Goal: Task Accomplishment & Management: Manage account settings

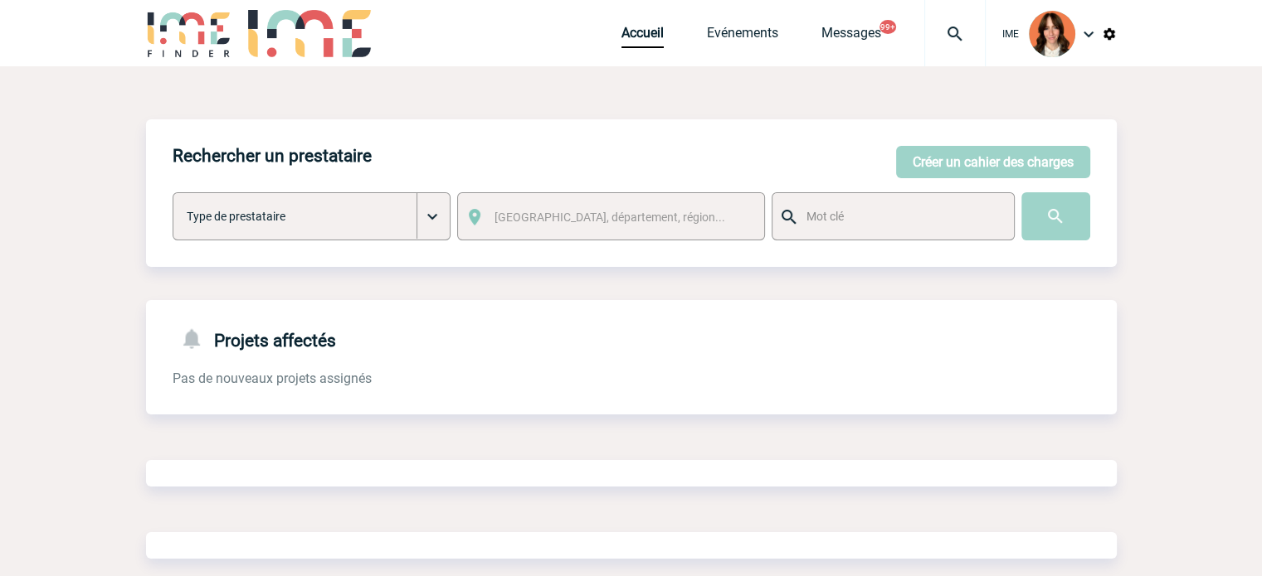
click at [936, 19] on div at bounding box center [954, 33] width 61 height 66
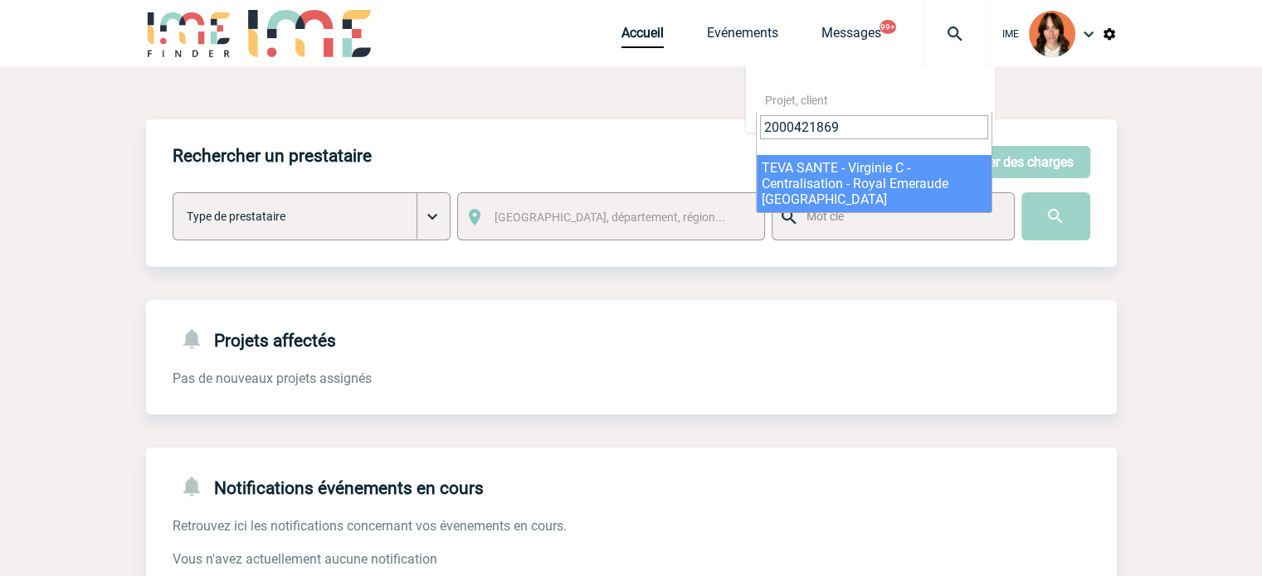
type input "2000421869"
select select "21370"
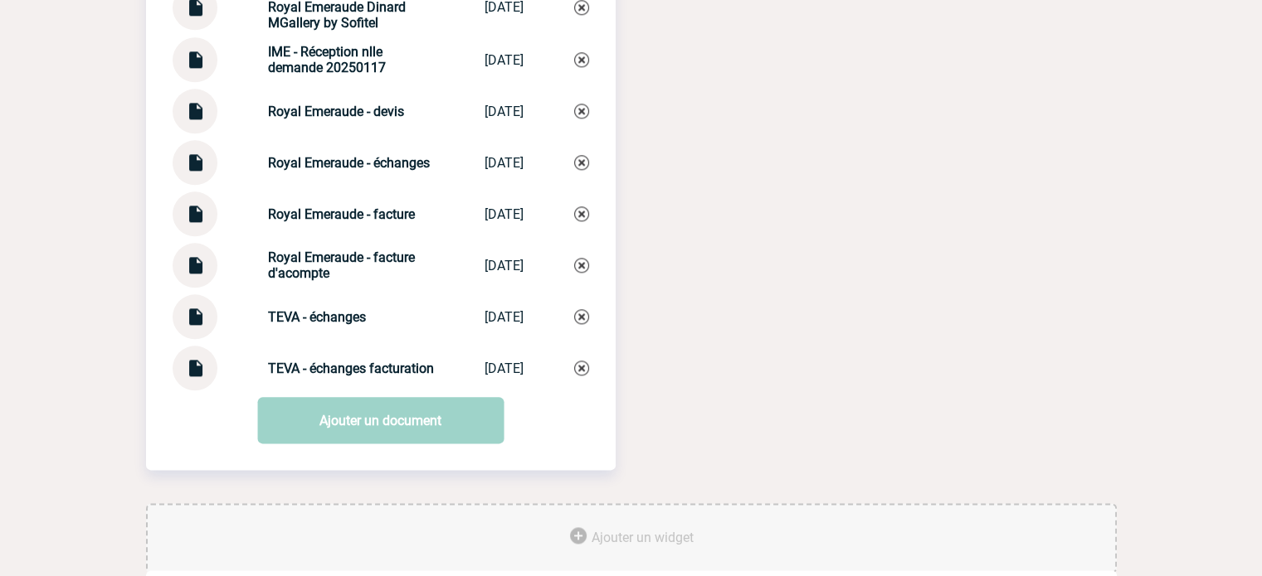
scroll to position [1995, 0]
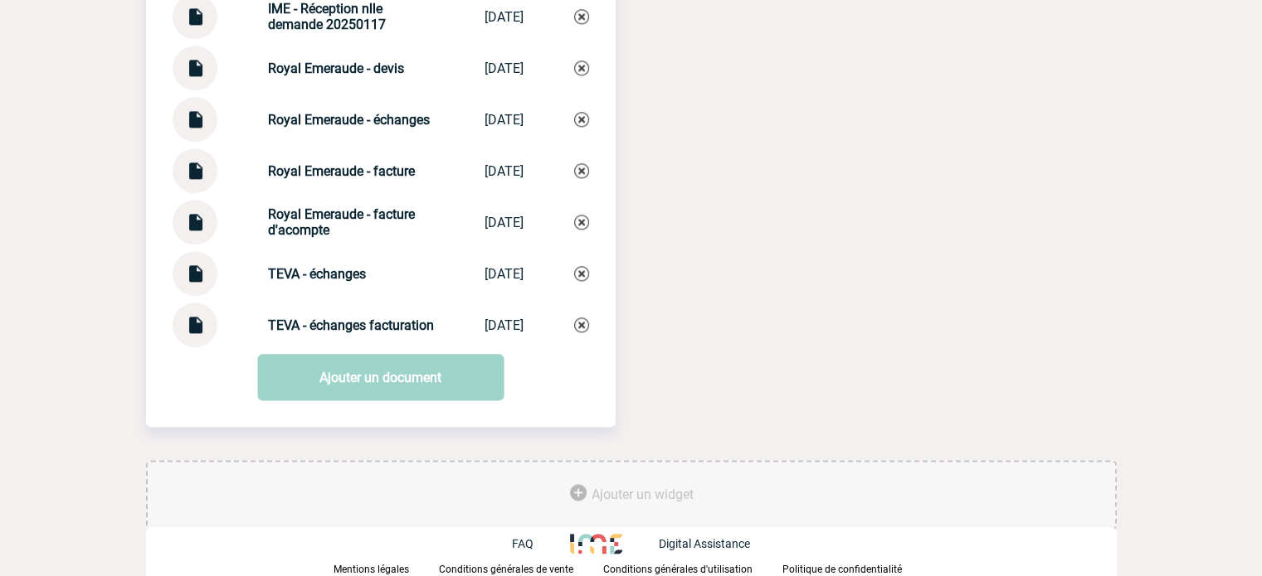
click at [209, 319] on div at bounding box center [195, 325] width 45 height 45
click at [192, 326] on img at bounding box center [195, 319] width 22 height 32
drag, startPoint x: 251, startPoint y: 320, endPoint x: 375, endPoint y: 335, distance: 125.3
click at [327, 335] on div "TEVA - échanges facturation TEVA - échange... [DATE]" at bounding box center [381, 325] width 416 height 45
copy strong "TEVA - échanges facturation"
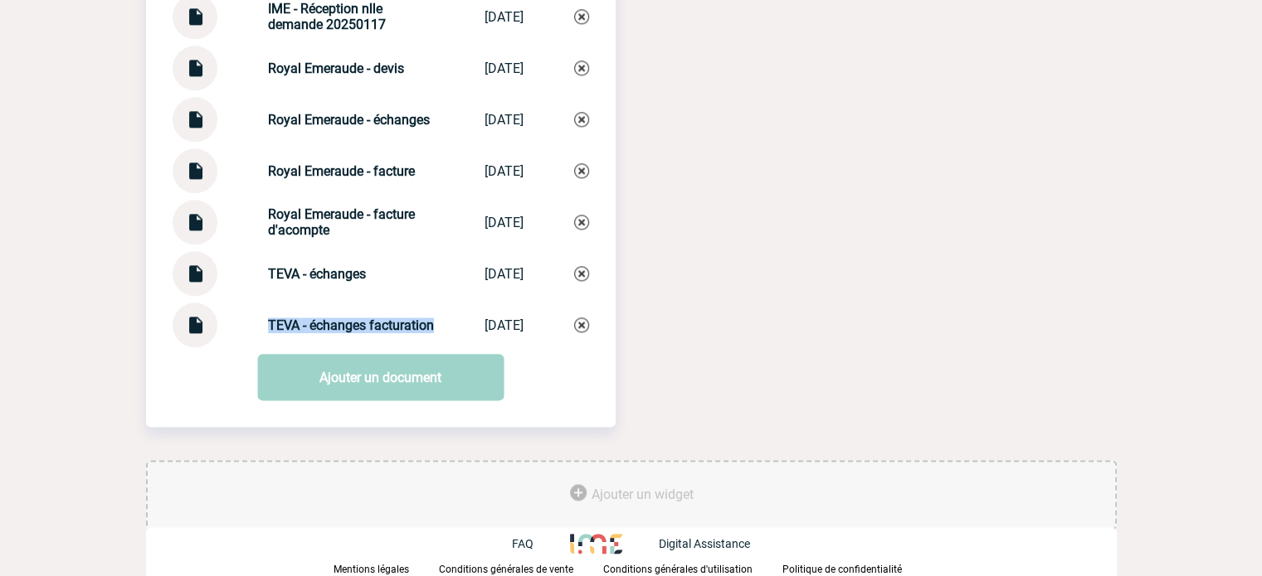
click at [577, 327] on img at bounding box center [581, 325] width 15 height 15
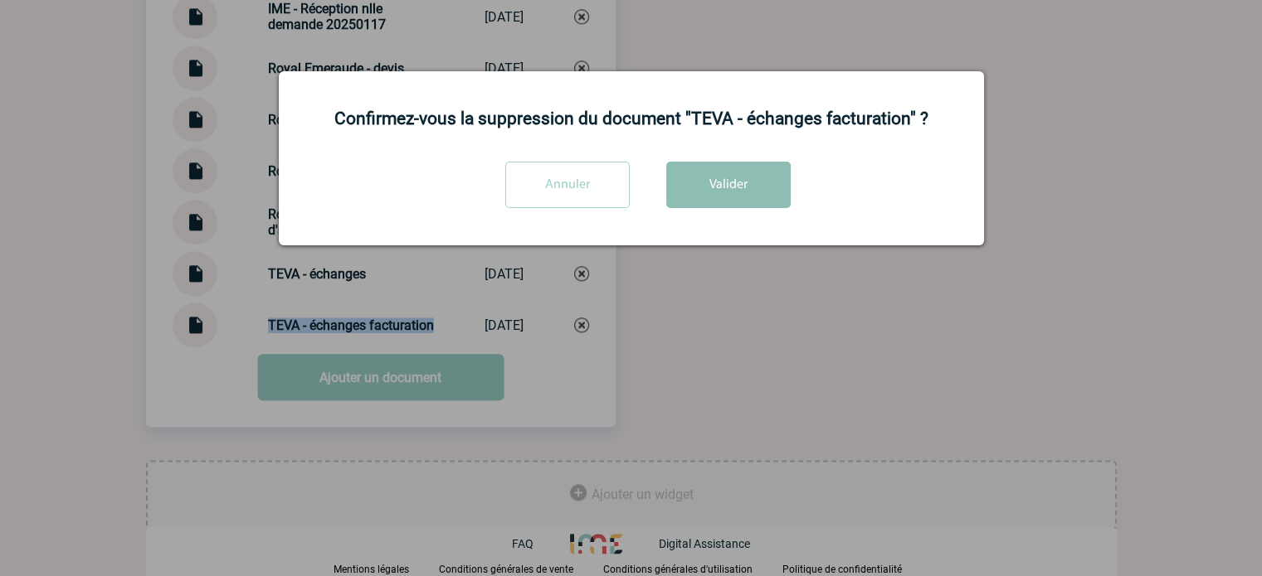
click at [680, 182] on button "Valider" at bounding box center [728, 185] width 124 height 46
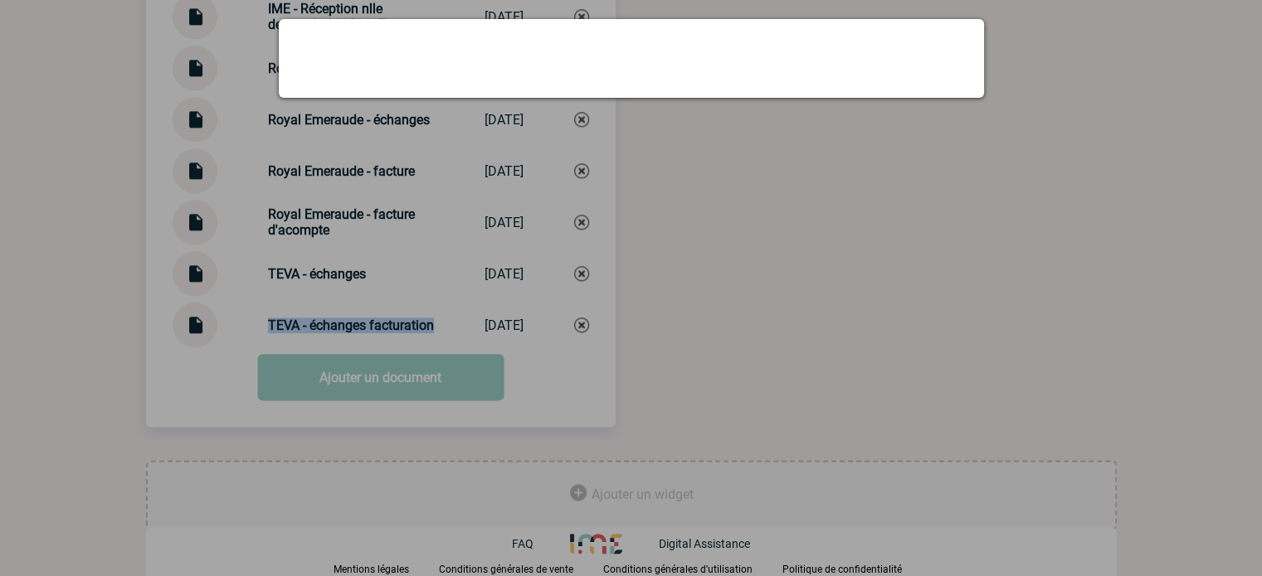
scroll to position [1944, 0]
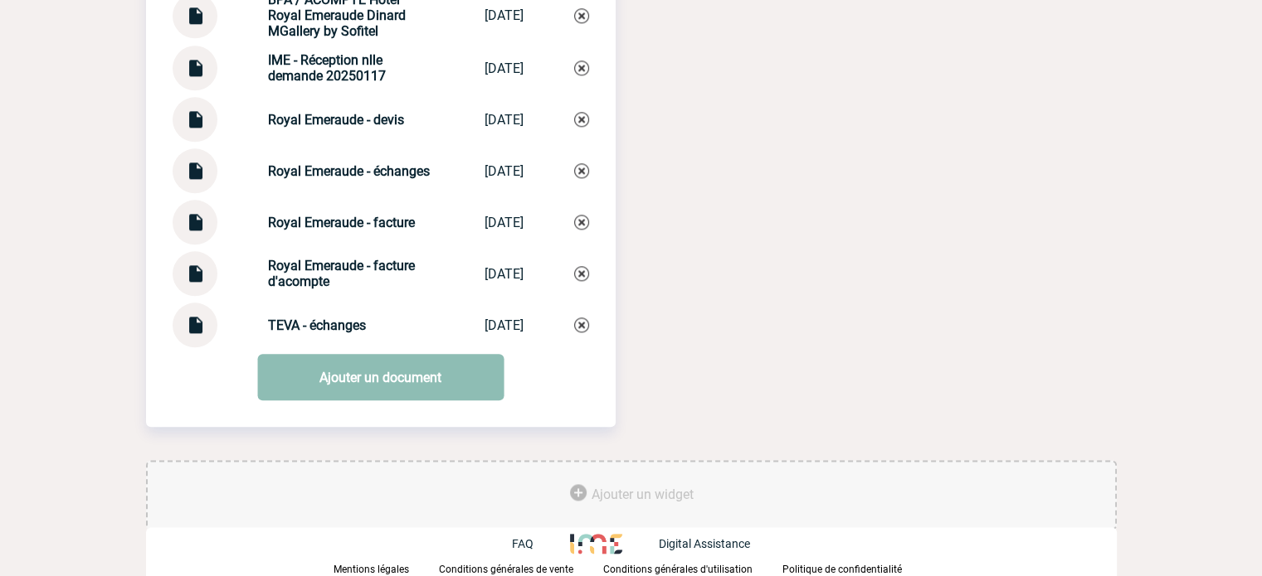
click at [375, 379] on link "Ajouter un document" at bounding box center [380, 377] width 246 height 46
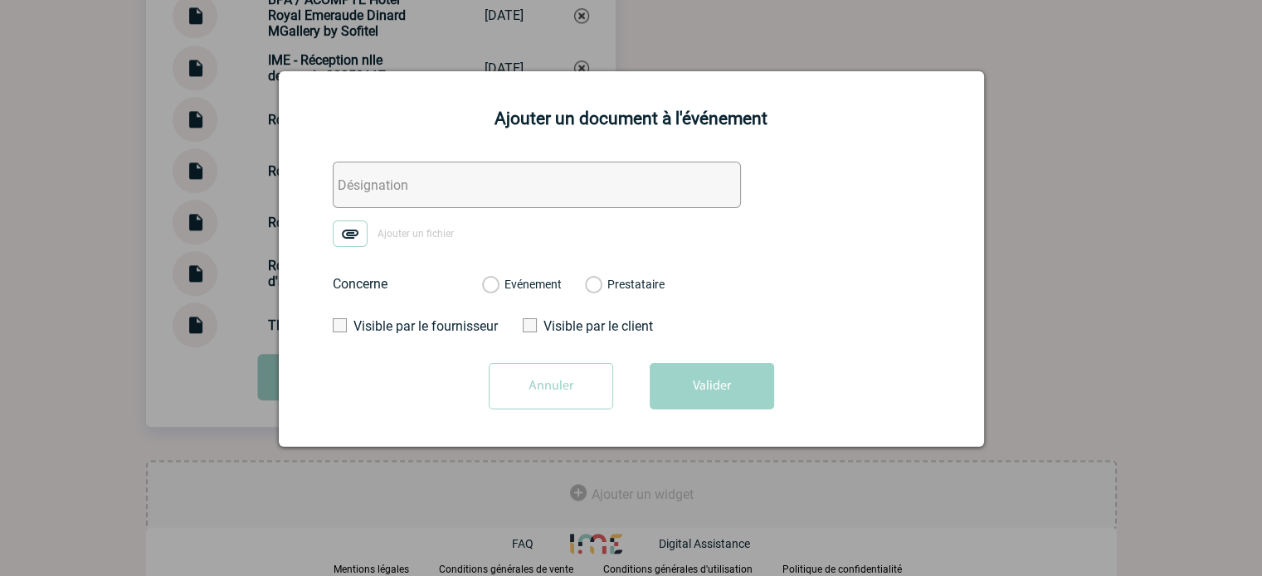
click at [367, 178] on input "text" at bounding box center [537, 185] width 408 height 46
paste input "TEVA - échanges facturation"
type input "TEVA - échanges facturation"
click at [344, 223] on img at bounding box center [350, 234] width 35 height 27
click at [0, 0] on input "Ajouter un fichier" at bounding box center [0, 0] width 0 height 0
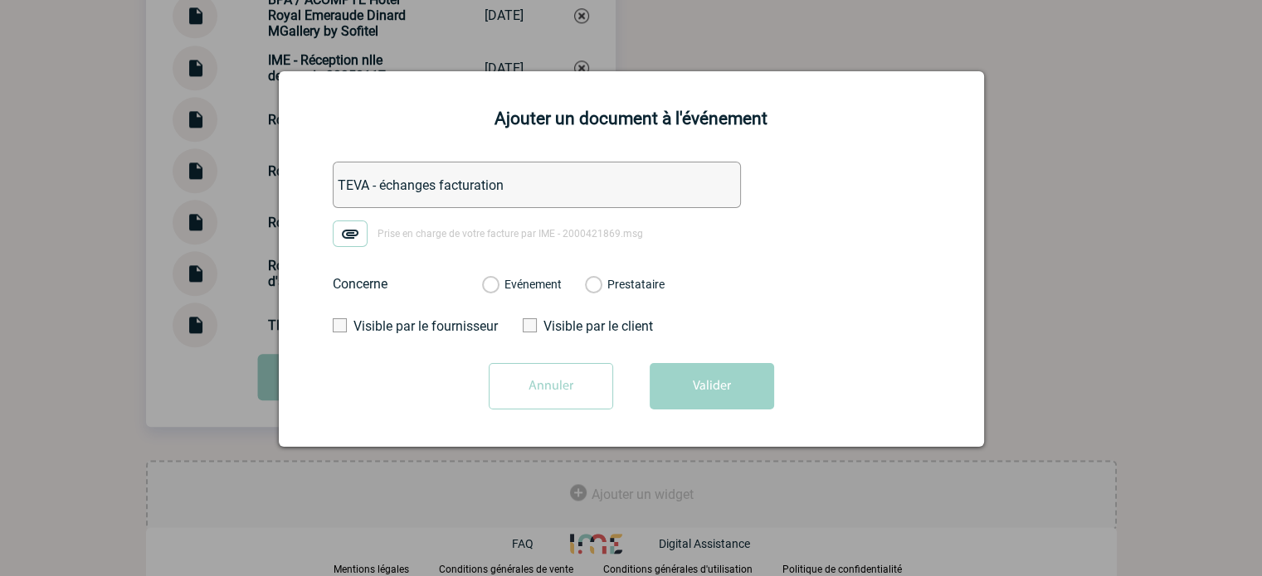
click at [498, 286] on div "Evénement" at bounding box center [522, 284] width 80 height 17
click at [498, 288] on label "Evénement" at bounding box center [490, 285] width 16 height 15
click at [0, 0] on input "Evénement" at bounding box center [0, 0] width 0 height 0
click at [680, 390] on button "Valider" at bounding box center [711, 386] width 124 height 46
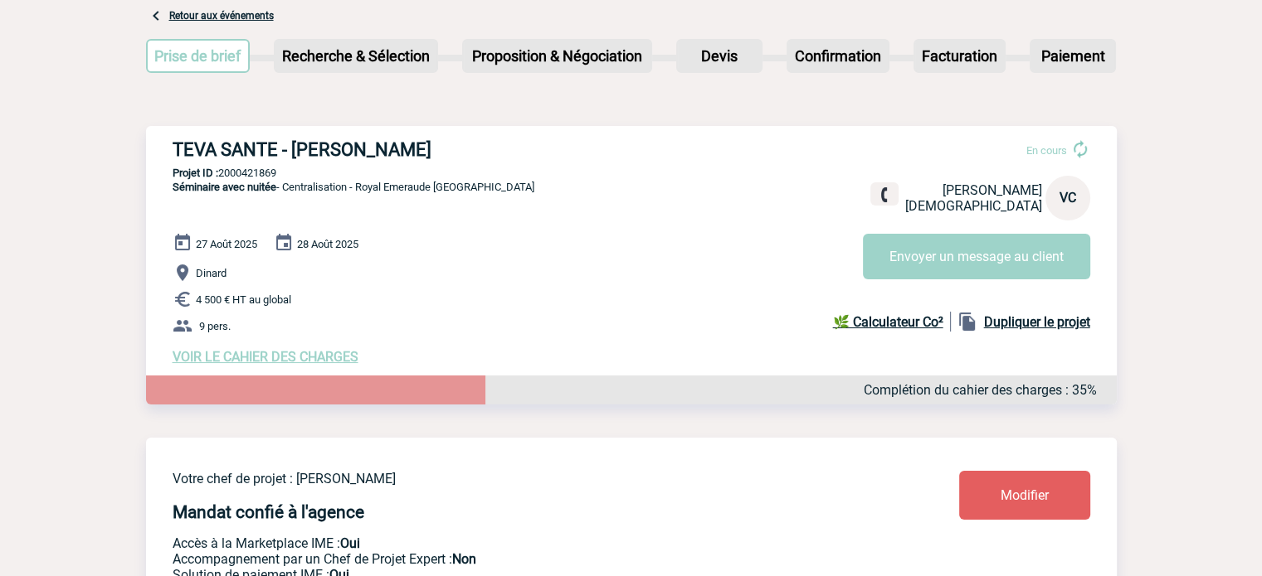
scroll to position [0, 0]
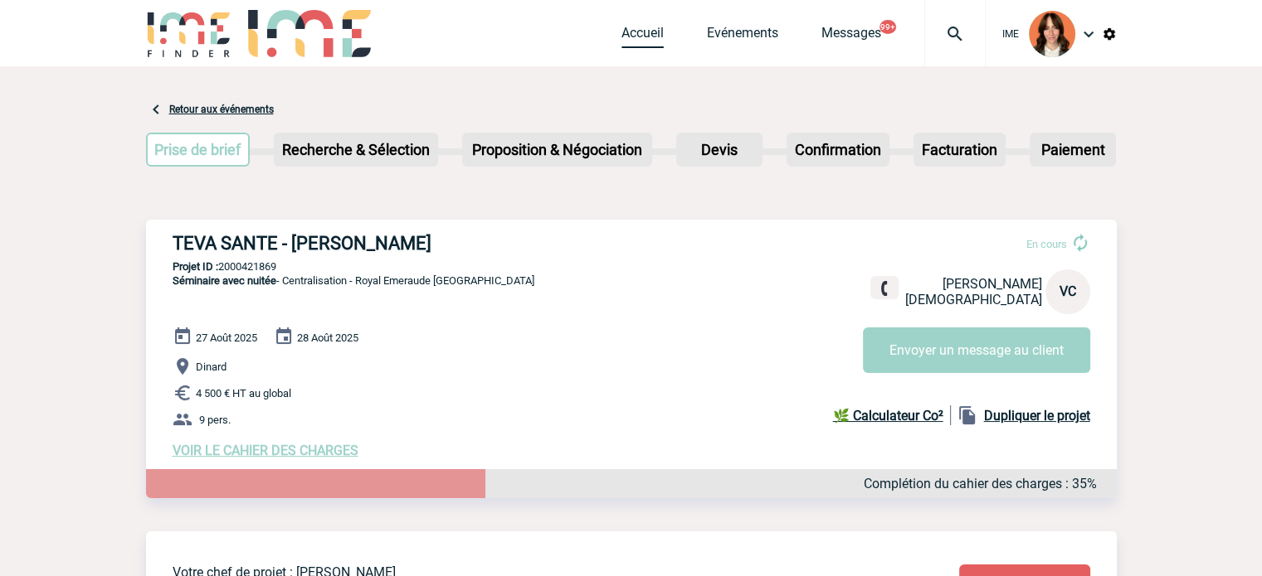
click at [649, 39] on link "Accueil" at bounding box center [642, 36] width 42 height 23
